Goal: Transaction & Acquisition: Subscribe to service/newsletter

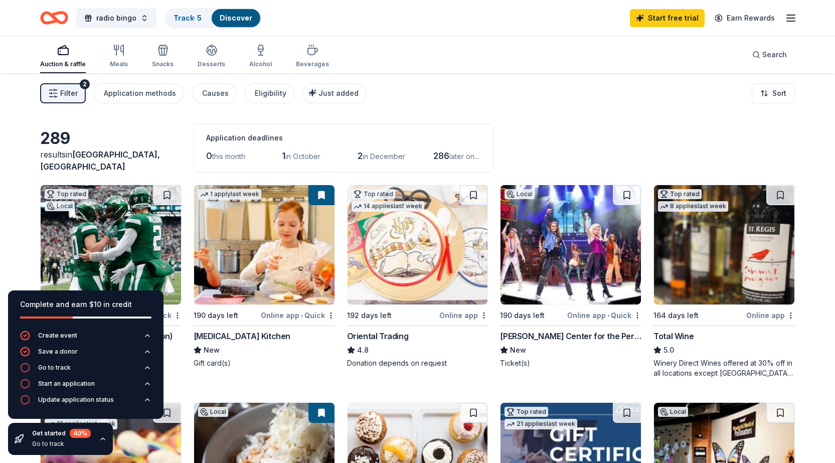
click at [422, 95] on div "Filter 2 Application methods Causes Eligibility Just added Sort" at bounding box center [417, 93] width 835 height 40
click at [675, 15] on link "Start free trial" at bounding box center [667, 18] width 75 height 18
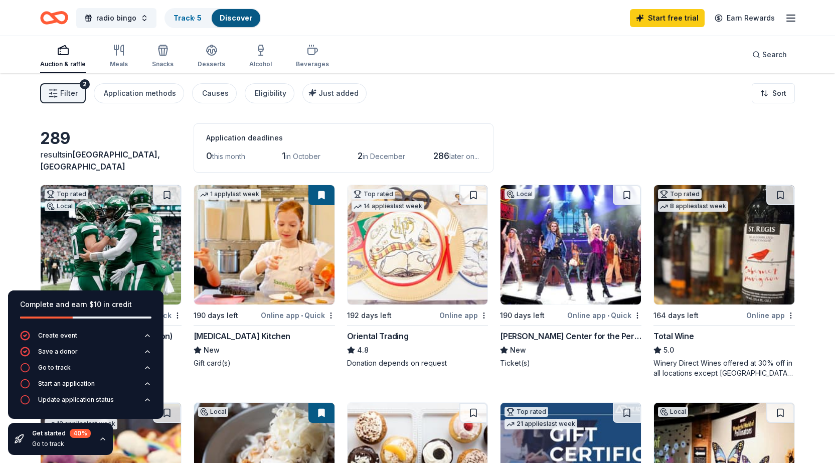
click at [91, 307] on div "Complete and earn $10 in credit" at bounding box center [85, 304] width 131 height 12
click at [72, 331] on div "Create event" at bounding box center [57, 335] width 39 height 8
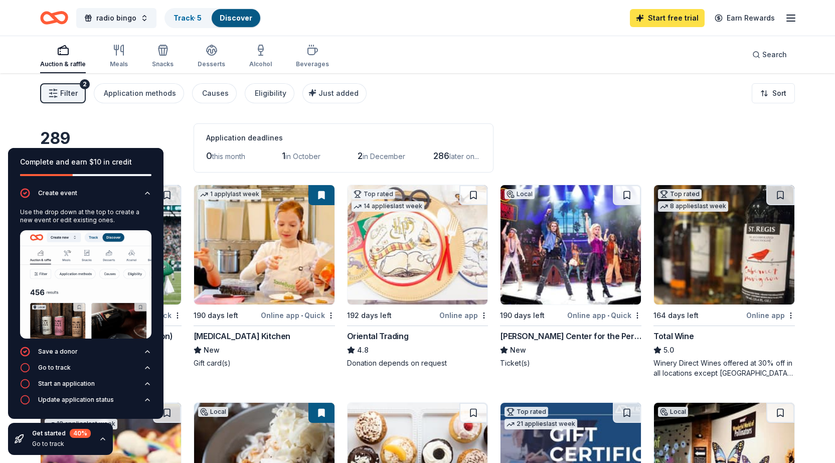
click at [674, 14] on link "Start free trial" at bounding box center [667, 18] width 75 height 18
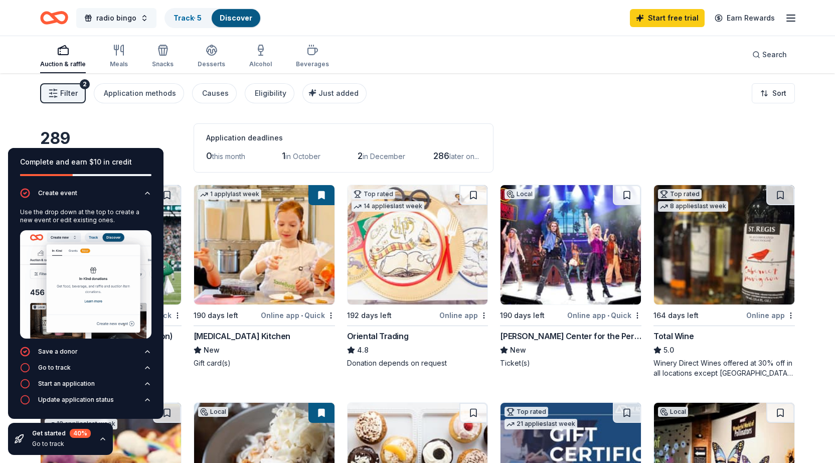
click at [142, 16] on button "radio bingo" at bounding box center [116, 18] width 80 height 20
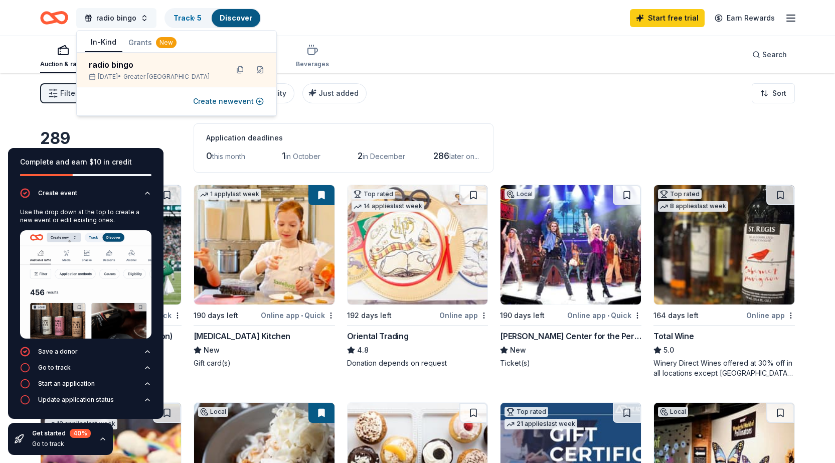
click at [141, 16] on button "radio bingo" at bounding box center [116, 18] width 80 height 20
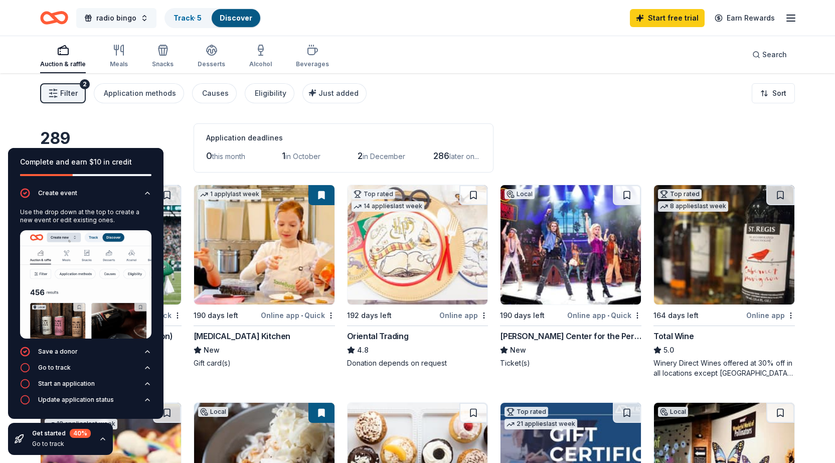
click at [141, 15] on button "radio bingo" at bounding box center [116, 18] width 80 height 20
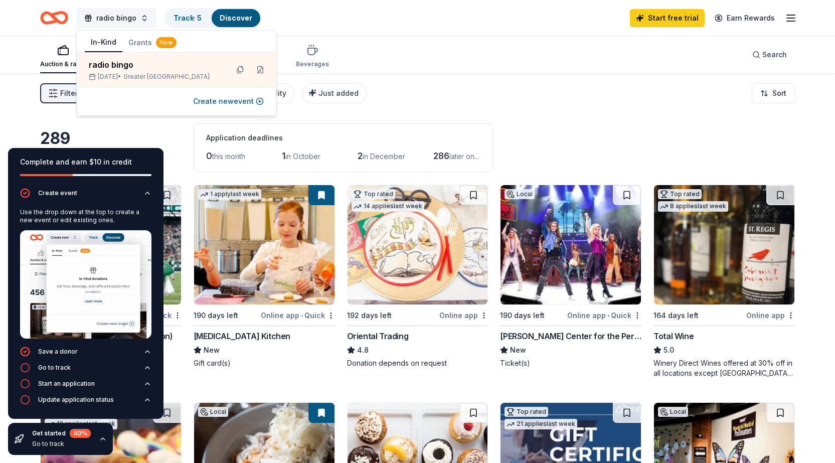
click at [141, 15] on button "radio bingo" at bounding box center [116, 18] width 80 height 20
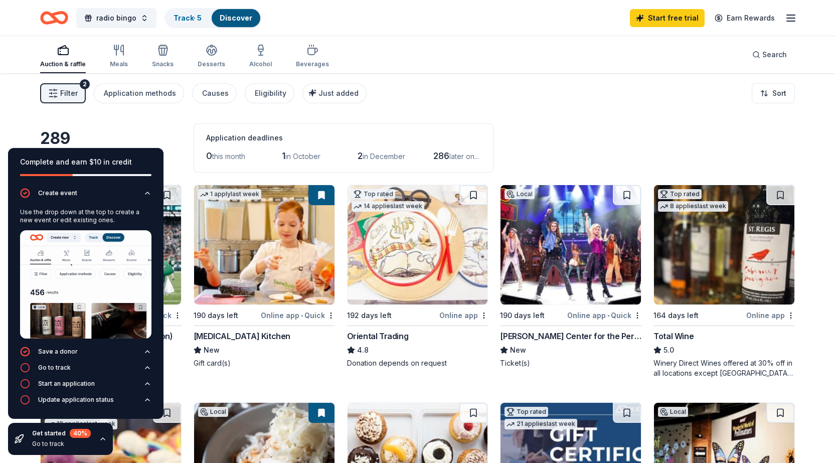
click at [170, 152] on div "Complete and earn $10 in credit Create event Use the drop down at the top to cr…" at bounding box center [85, 301] width 171 height 323
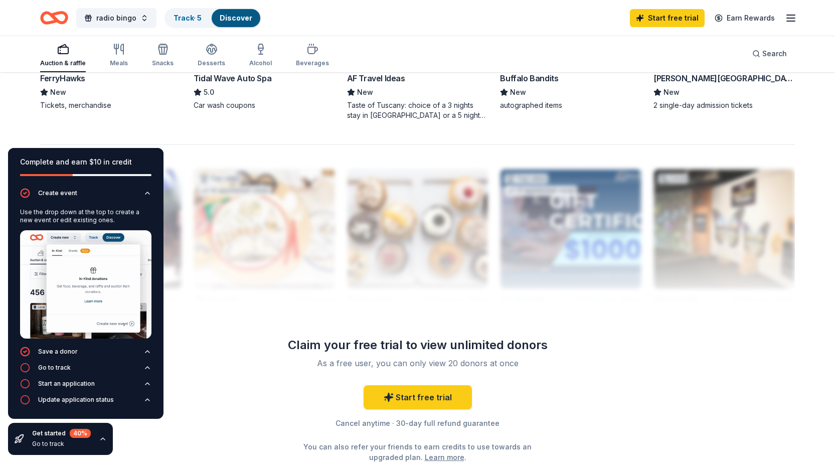
scroll to position [912, 0]
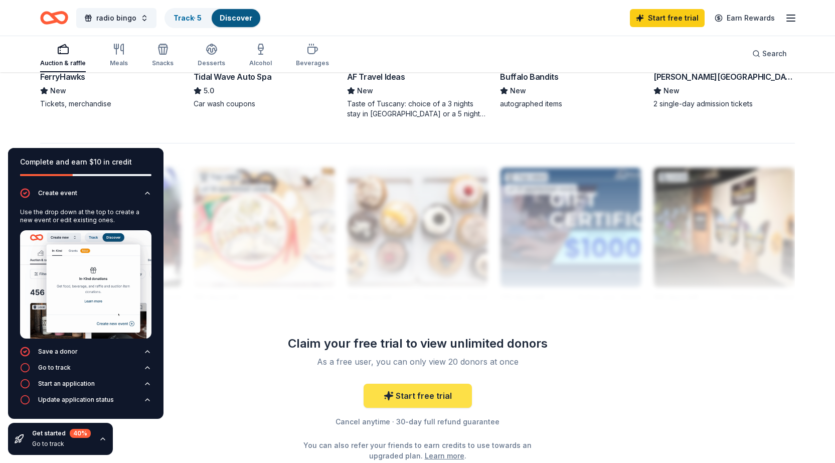
click at [407, 393] on link "Start free trial" at bounding box center [417, 395] width 108 height 24
click at [407, 394] on link "Start free trial" at bounding box center [417, 395] width 108 height 24
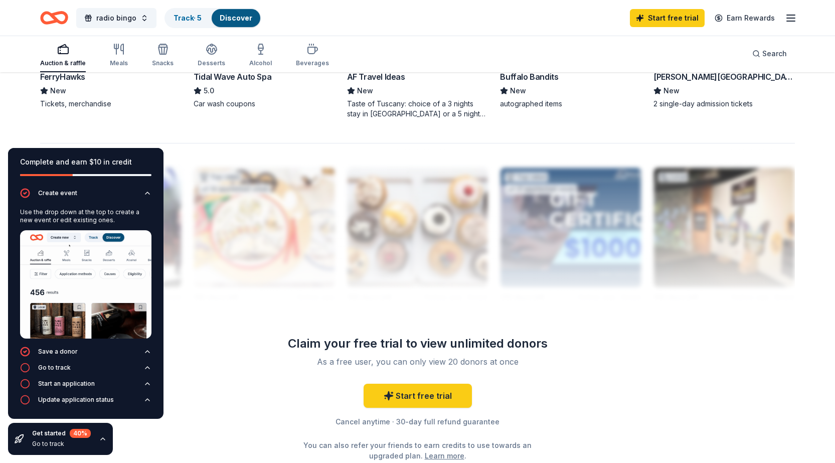
click at [80, 435] on div "40 %" at bounding box center [80, 433] width 21 height 9
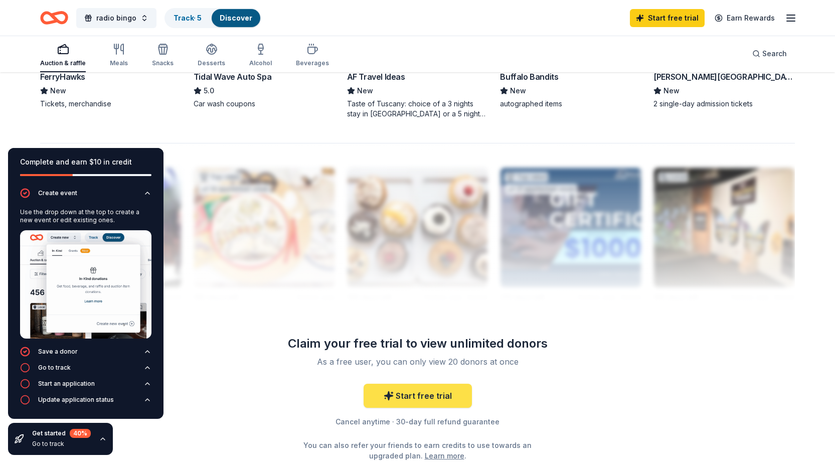
click at [385, 399] on icon at bounding box center [385, 398] width 0 height 1
click at [391, 389] on link "Start free trial" at bounding box center [417, 395] width 108 height 24
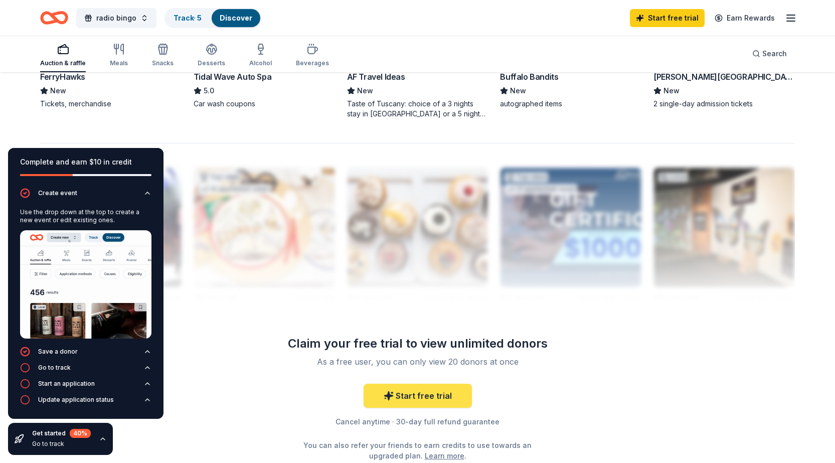
click at [391, 389] on link "Start free trial" at bounding box center [417, 395] width 108 height 24
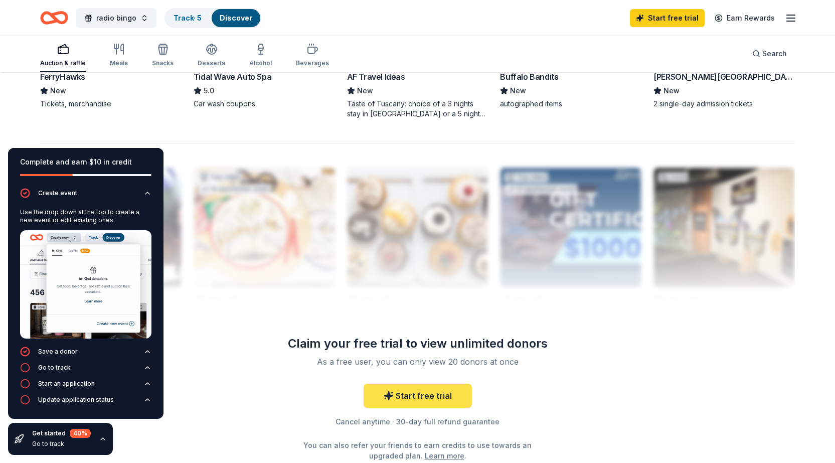
click at [391, 389] on link "Start free trial" at bounding box center [417, 395] width 108 height 24
